Goal: Transaction & Acquisition: Subscribe to service/newsletter

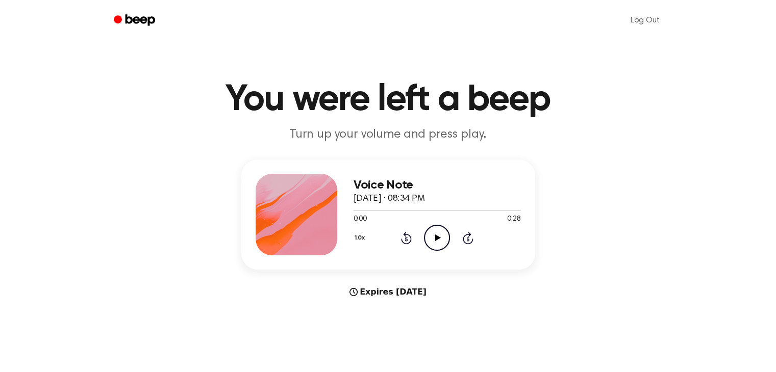
click at [135, 19] on icon "Beep" at bounding box center [140, 19] width 30 height 11
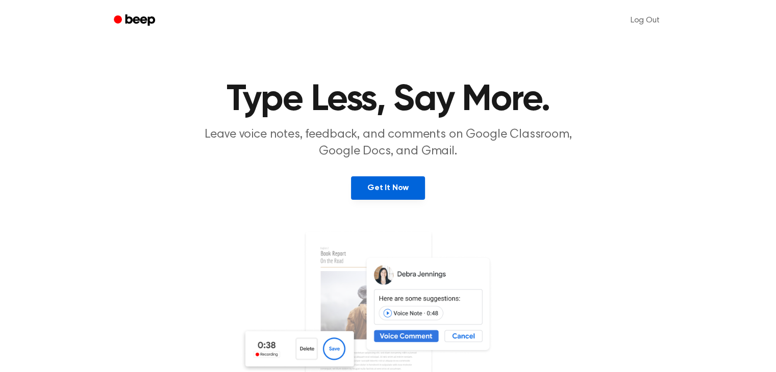
click at [375, 177] on link "Get It Now" at bounding box center [388, 188] width 74 height 23
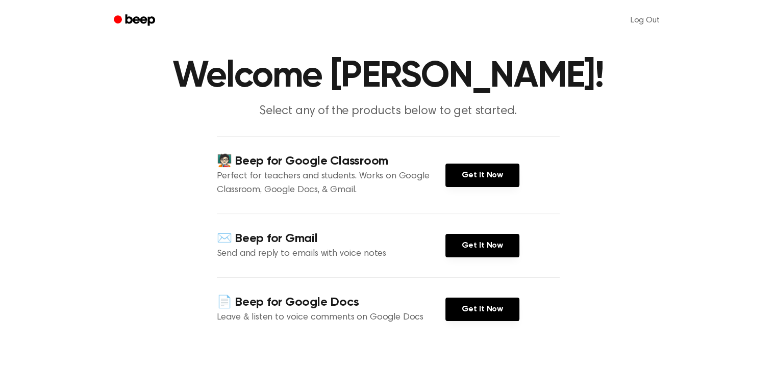
scroll to position [76, 0]
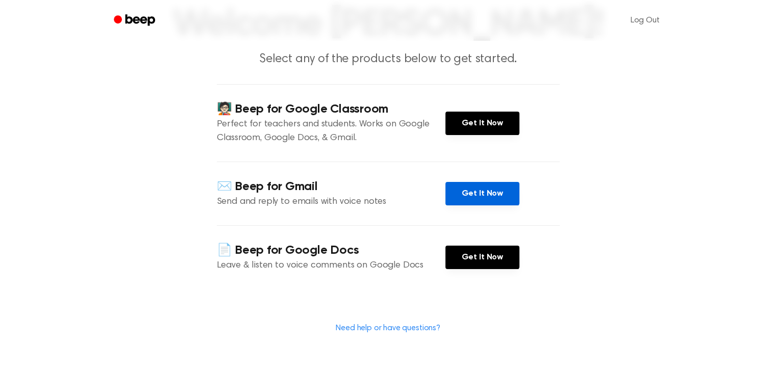
click at [478, 190] on link "Get It Now" at bounding box center [482, 193] width 74 height 23
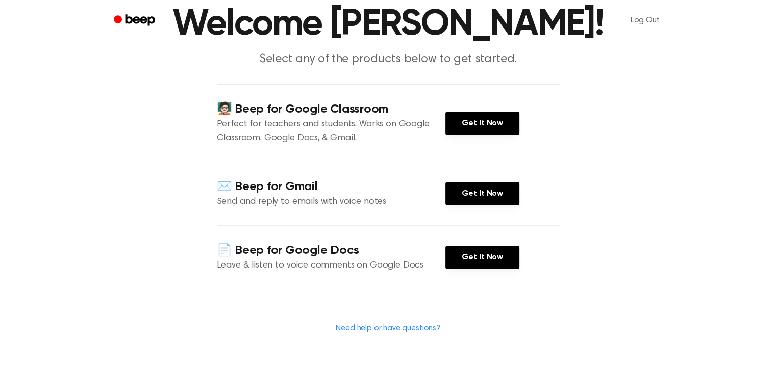
scroll to position [0, 0]
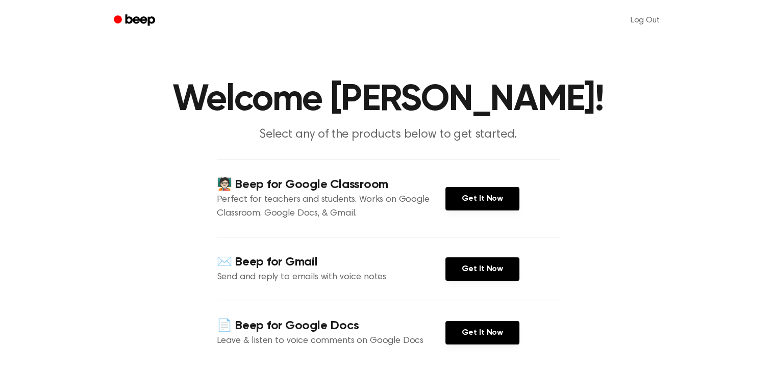
click at [510, 84] on h1 "Welcome Zoe Marsh!" at bounding box center [388, 100] width 522 height 37
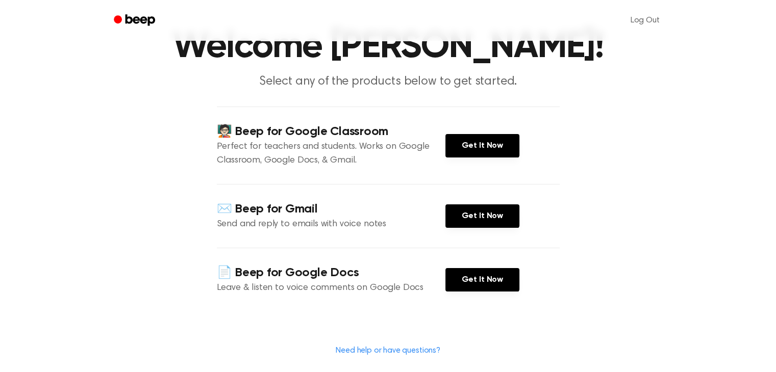
scroll to position [55, 0]
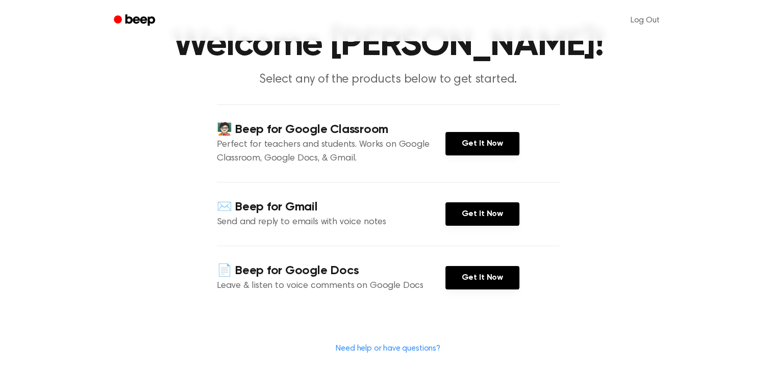
click at [288, 210] on h4 "✉️ Beep for Gmail" at bounding box center [331, 207] width 229 height 17
click at [466, 214] on link "Get It Now" at bounding box center [482, 214] width 74 height 23
